Goal: Contribute content

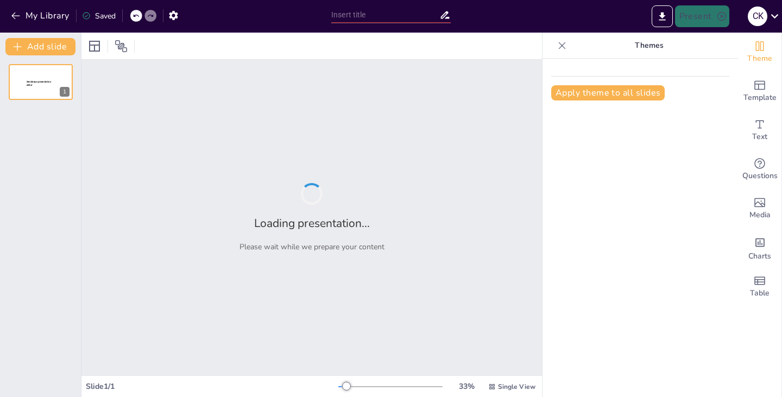
type input "일상의 발견: 조선시대 동래부의 생활사"
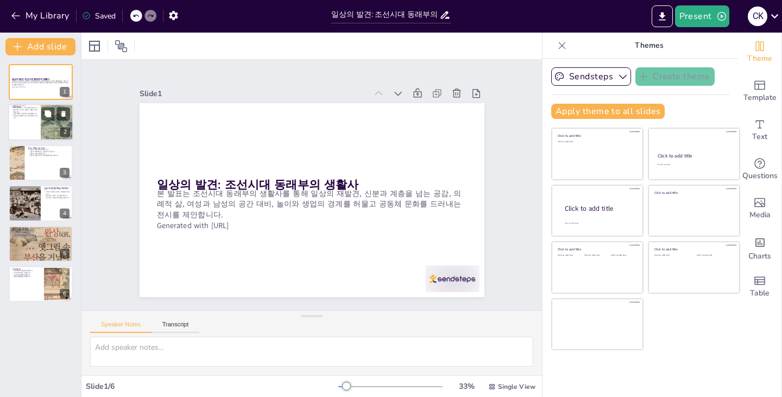
click at [27, 120] on div at bounding box center [40, 122] width 65 height 37
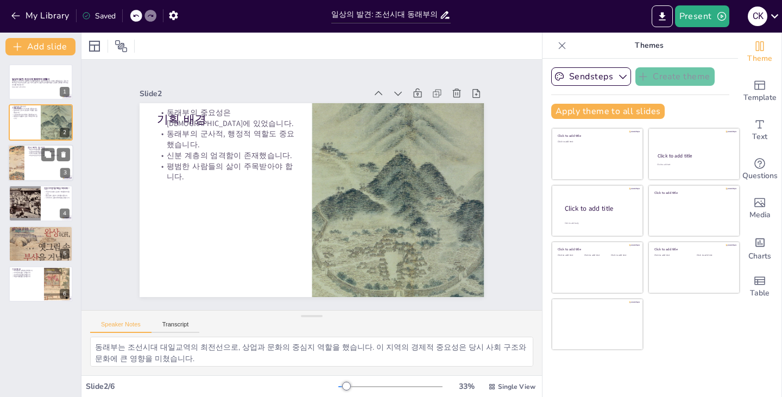
click at [25, 159] on div at bounding box center [40, 163] width 65 height 37
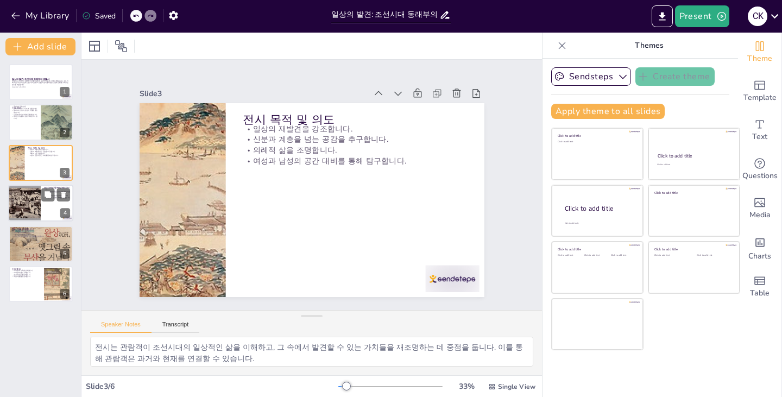
click at [27, 198] on div at bounding box center [24, 203] width 55 height 37
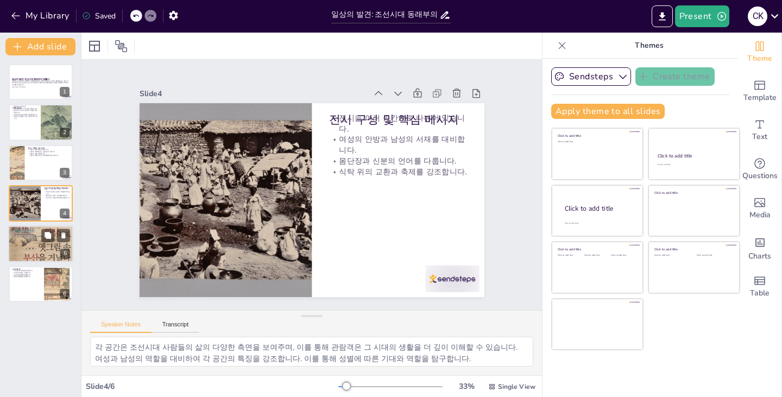
click at [25, 240] on div at bounding box center [40, 243] width 65 height 41
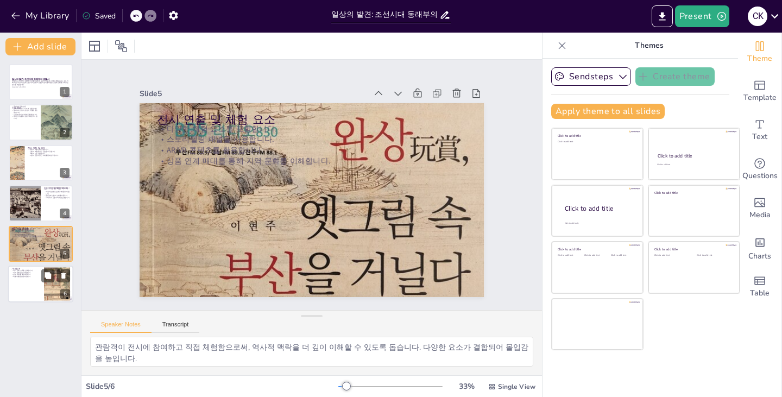
click at [16, 276] on p "학술적 활용을 증대합니다." at bounding box center [25, 276] width 29 height 2
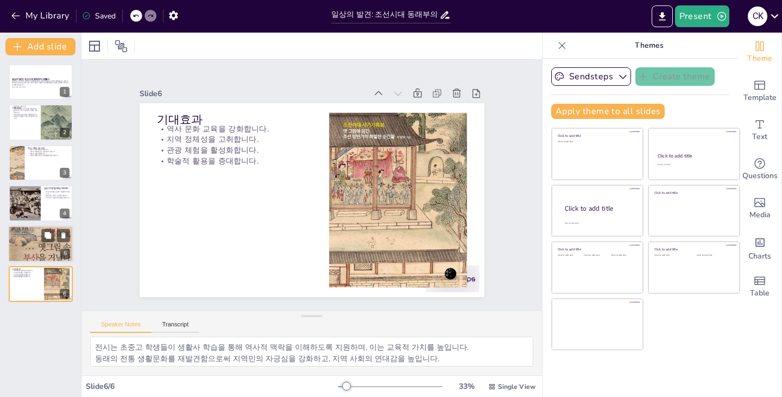
click at [29, 242] on div at bounding box center [40, 243] width 65 height 41
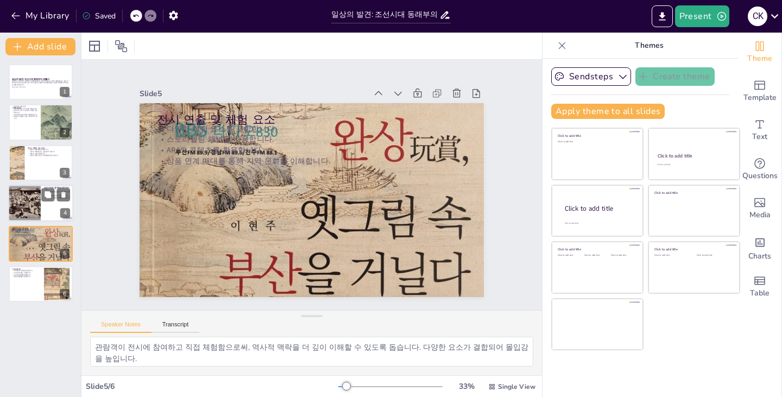
click at [24, 200] on div at bounding box center [24, 203] width 55 height 37
type textarea "각 공간은 조선시대 사람들의 삶의 다양한 측면을 보여주며, 이를 통해 관람객은 그 시대의 생활을 더 깊이 이해할 수 있습니다. 여성과 남성의 …"
